Goal: Task Accomplishment & Management: Manage account settings

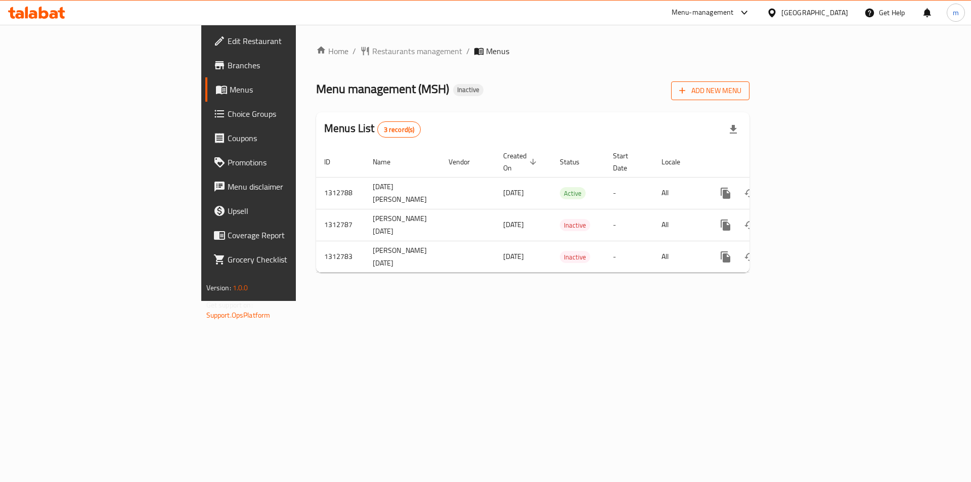
click at [749, 83] on button "Add New Menu" at bounding box center [710, 90] width 78 height 19
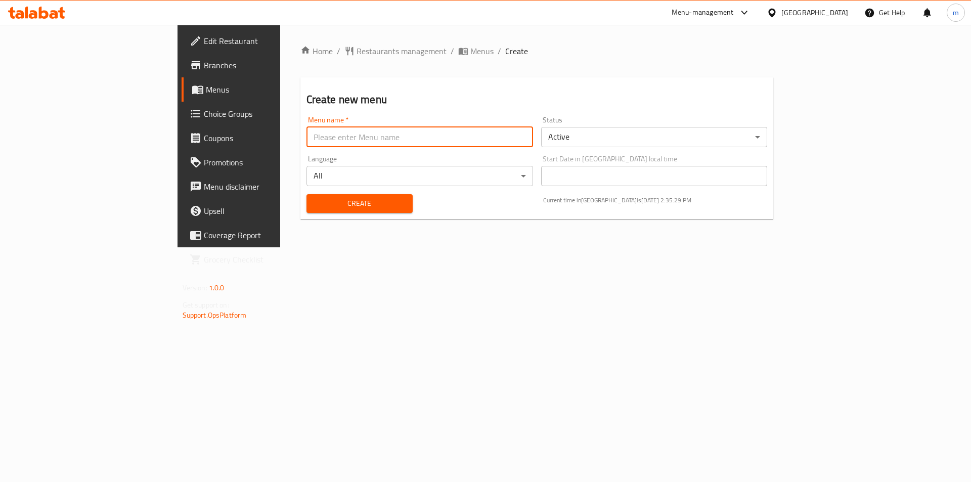
click at [364, 137] on input "text" at bounding box center [419, 137] width 227 height 20
type input "m"
type input "honda"
click at [639, 135] on body "​ Menu-management [GEOGRAPHIC_DATA] Get Help m Edit Restaurant Branches Menus C…" at bounding box center [485, 253] width 971 height 457
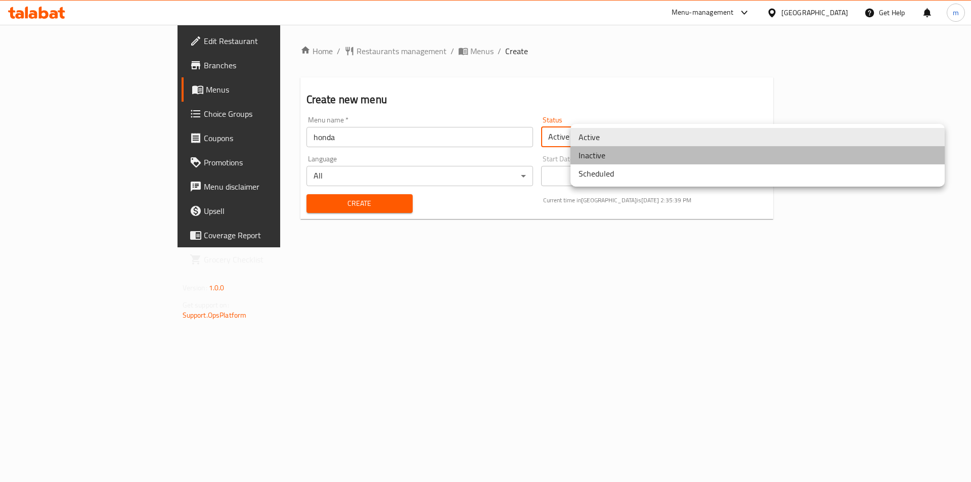
click at [657, 161] on li "Inactive" at bounding box center [757, 155] width 374 height 18
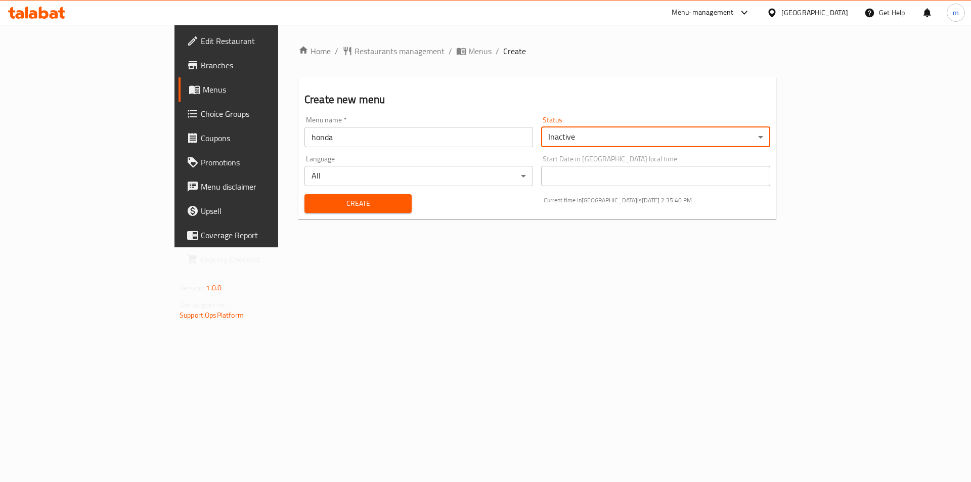
click at [353, 197] on span "Create" at bounding box center [358, 203] width 91 height 13
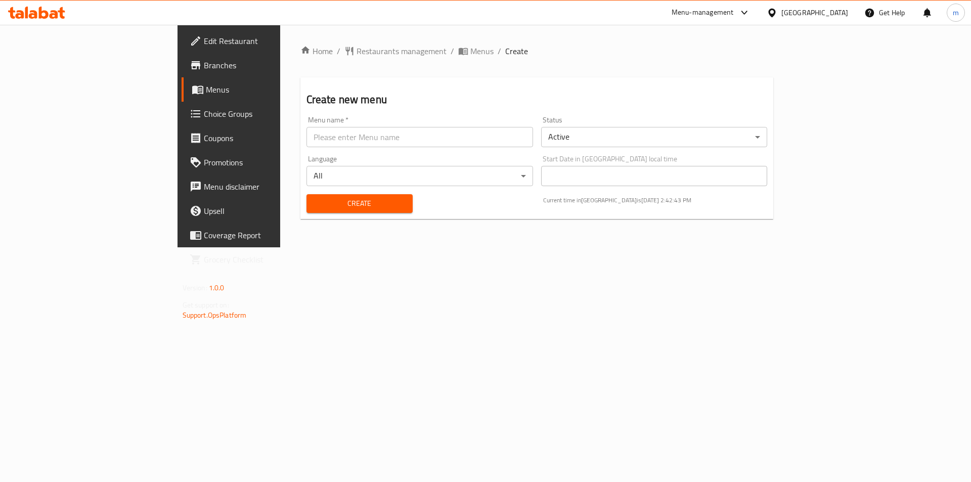
click at [206, 93] on span "Menus" at bounding box center [269, 89] width 126 height 12
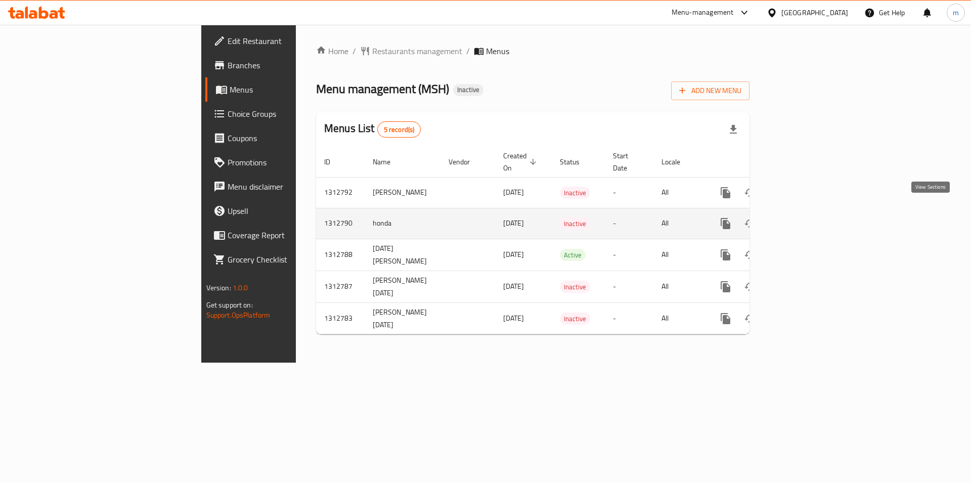
click at [805, 217] on icon "enhanced table" at bounding box center [798, 223] width 12 height 12
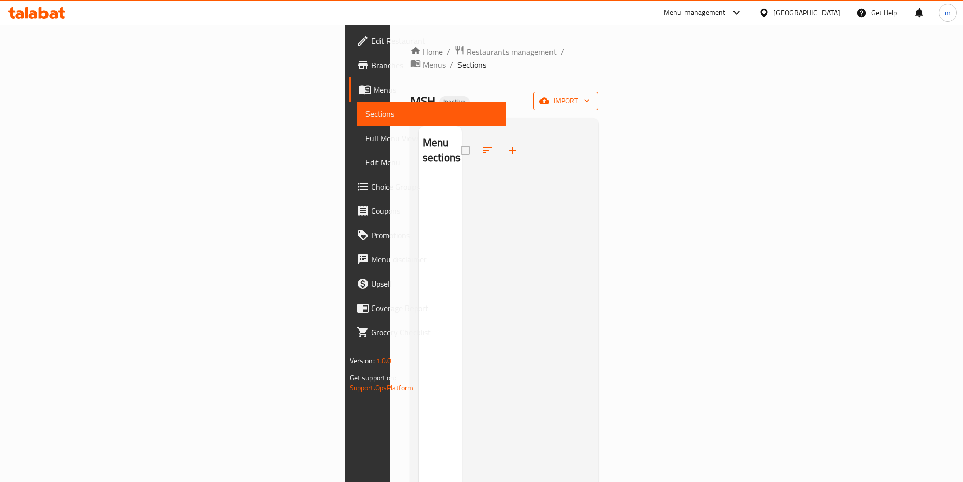
click at [590, 95] on span "import" at bounding box center [566, 101] width 49 height 13
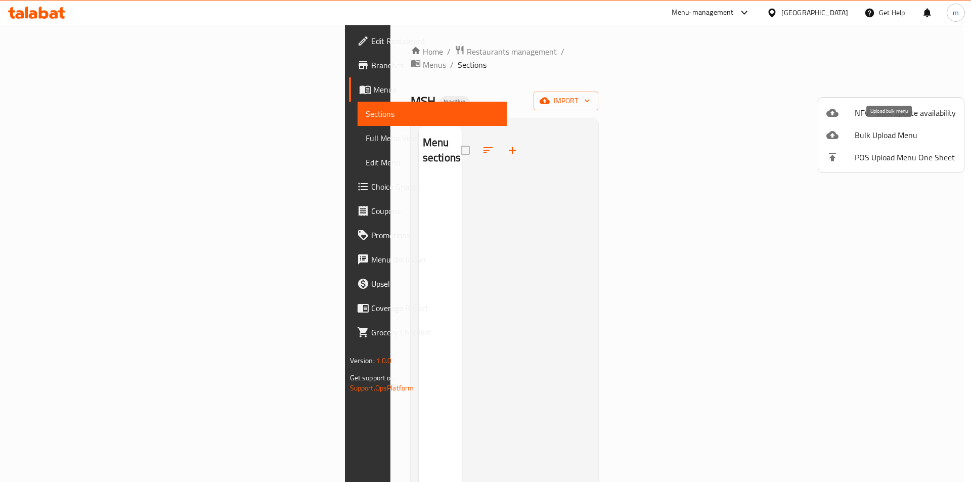
click at [892, 129] on span "Bulk Upload Menu" at bounding box center [905, 135] width 101 height 12
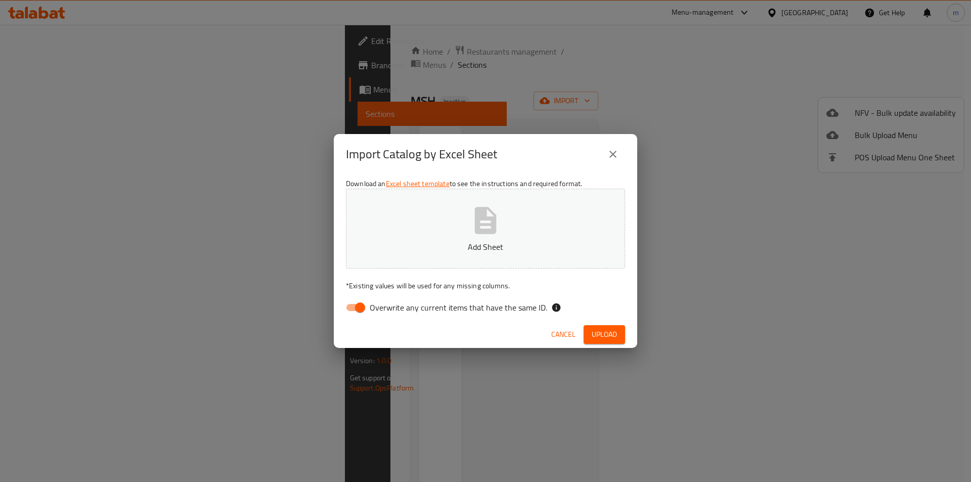
click at [413, 261] on button "Add Sheet" at bounding box center [485, 229] width 279 height 80
click at [355, 309] on input "Overwrite any current items that have the same ID." at bounding box center [360, 307] width 58 height 19
checkbox input "false"
click at [602, 337] on span "Upload" at bounding box center [604, 334] width 25 height 13
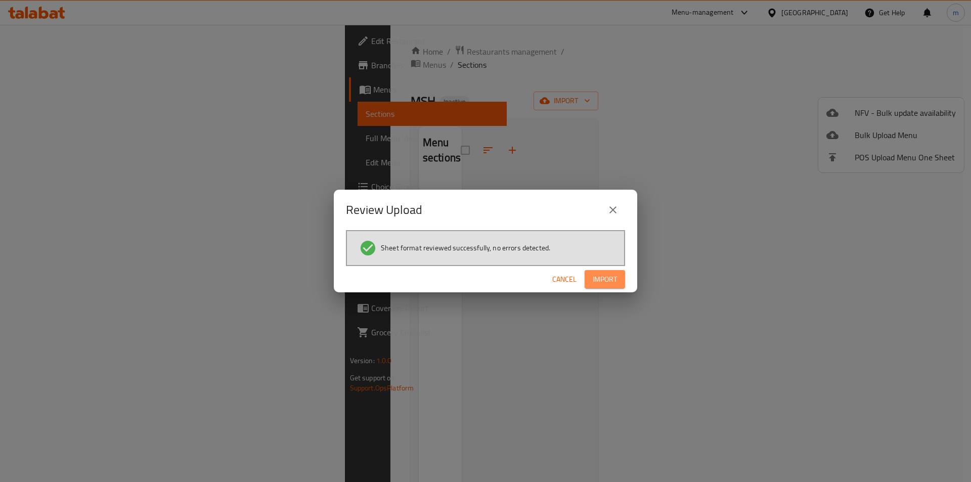
click at [613, 277] on span "Import" at bounding box center [605, 279] width 24 height 13
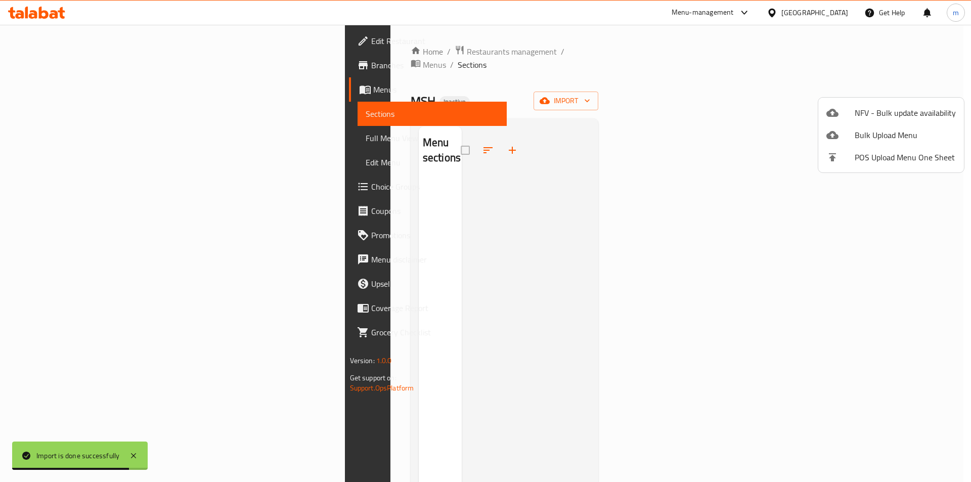
click at [93, 142] on div at bounding box center [485, 241] width 971 height 482
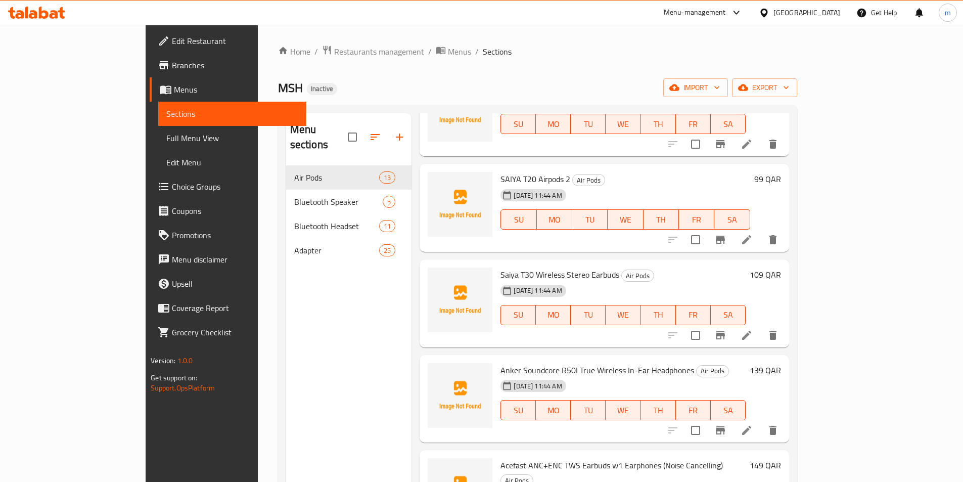
scroll to position [101, 0]
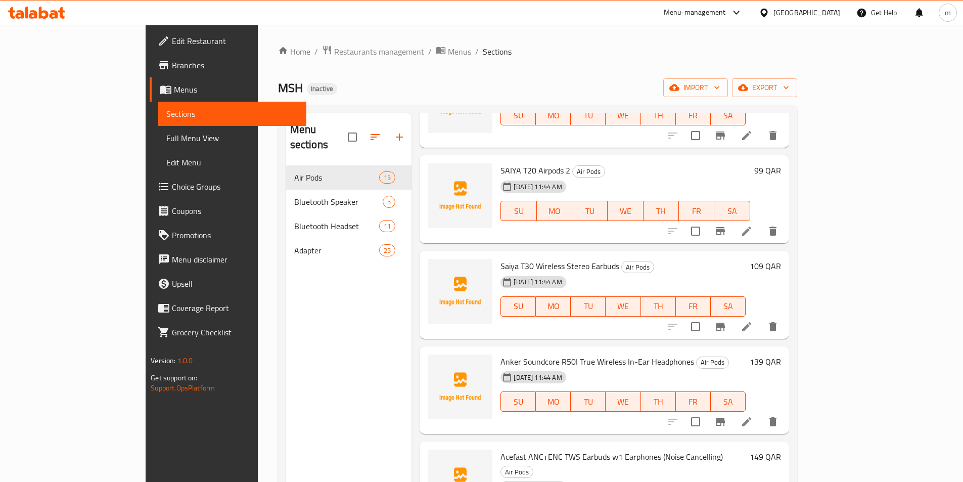
click at [166, 144] on span "Full Menu View" at bounding box center [232, 138] width 132 height 12
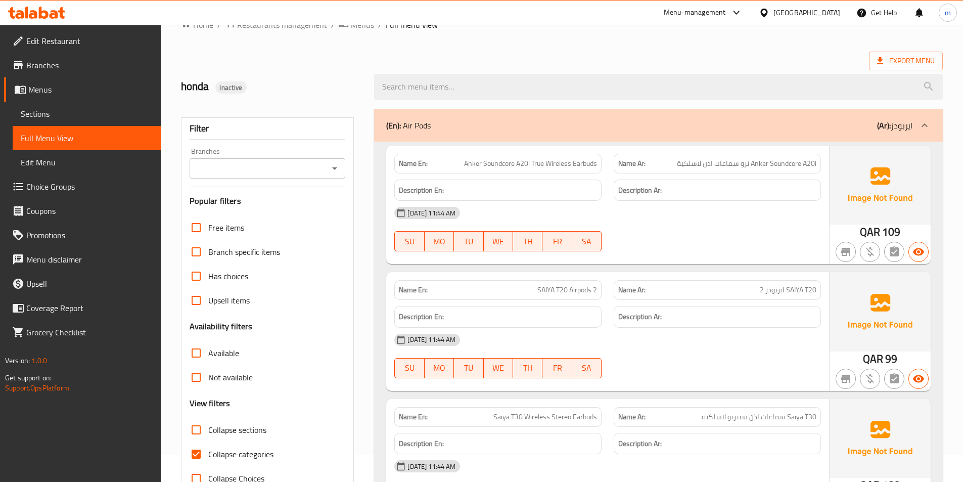
scroll to position [202, 0]
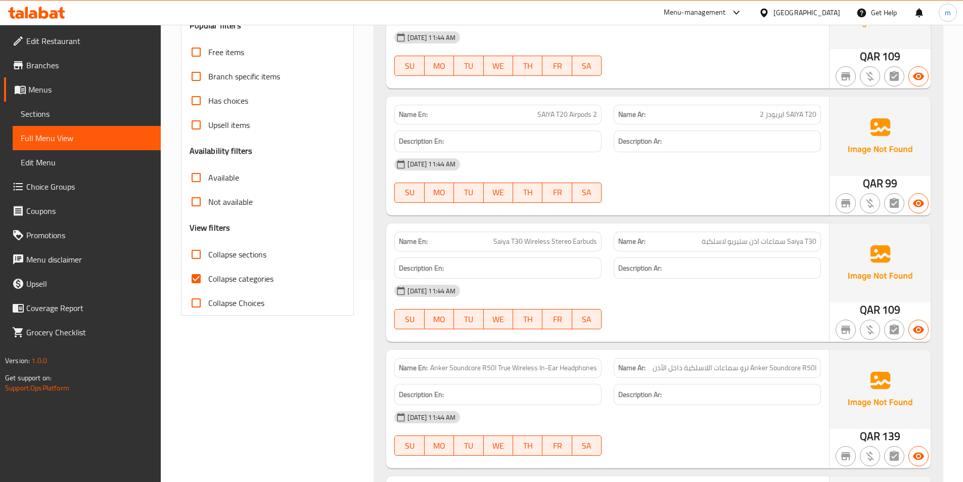
click at [260, 282] on span "Collapse categories" at bounding box center [240, 279] width 65 height 12
click at [208, 282] on input "Collapse categories" at bounding box center [196, 278] width 24 height 24
checkbox input "false"
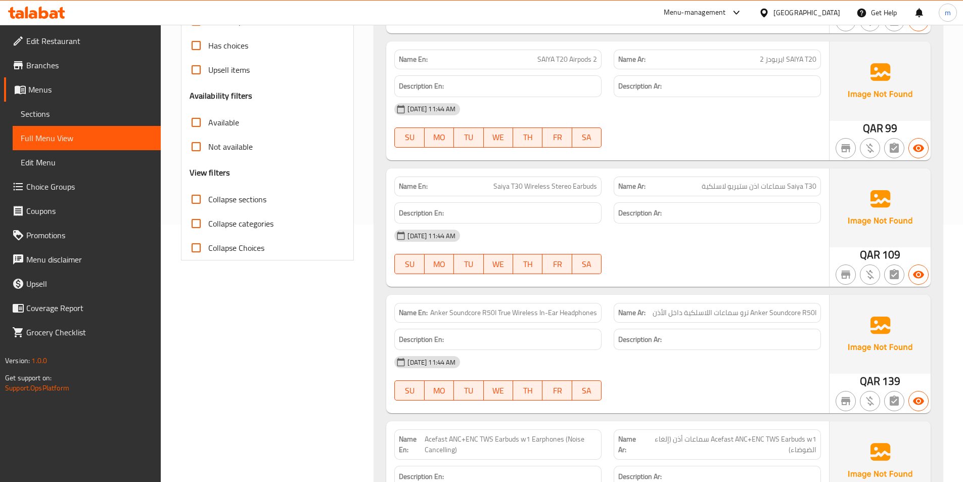
scroll to position [308, 0]
